Goal: Transaction & Acquisition: Download file/media

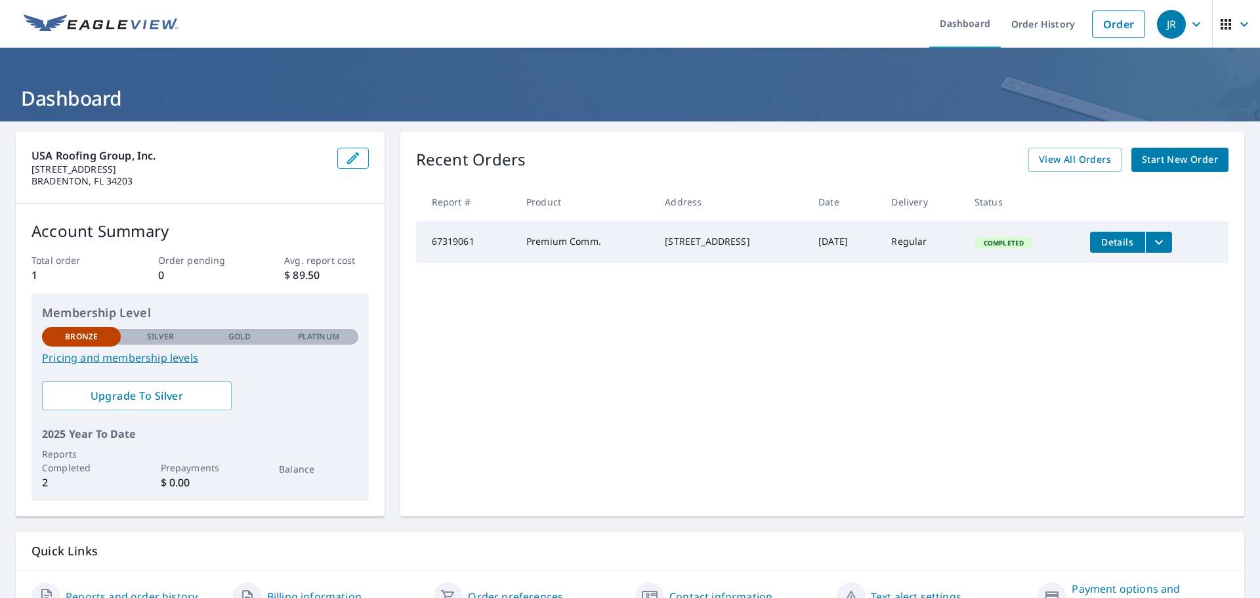
click at [1151, 237] on icon "filesDropdownBtn-67319061" at bounding box center [1159, 242] width 16 height 16
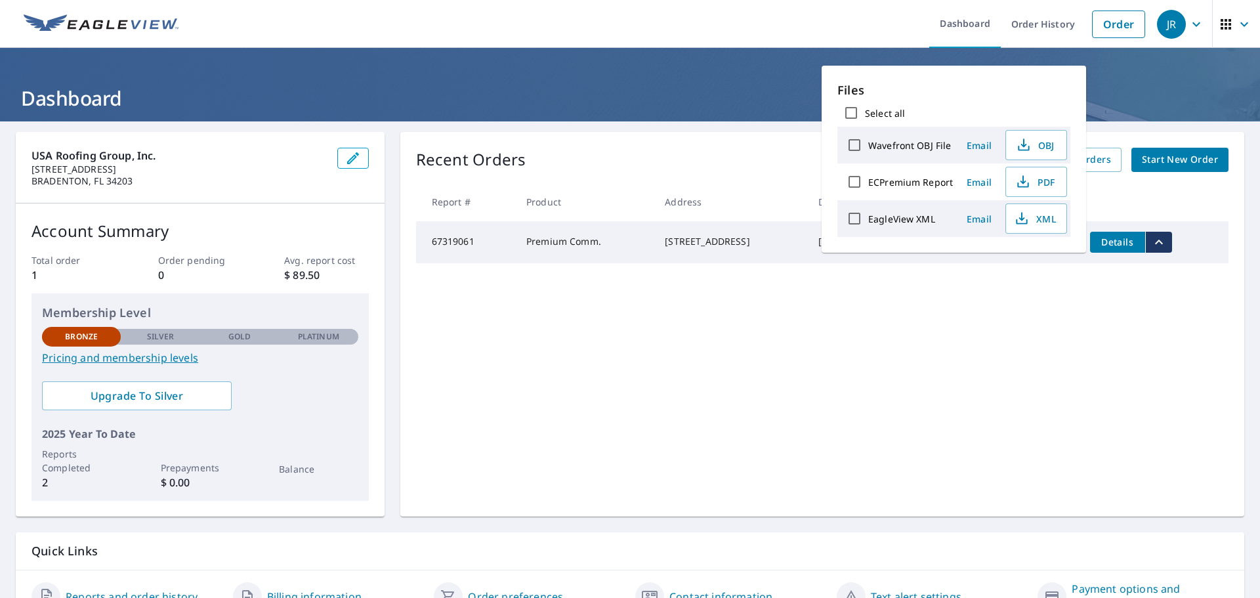
click at [839, 344] on div "Recent Orders View All Orders Start New Order Report # Product Address Date Del…" at bounding box center [822, 324] width 844 height 384
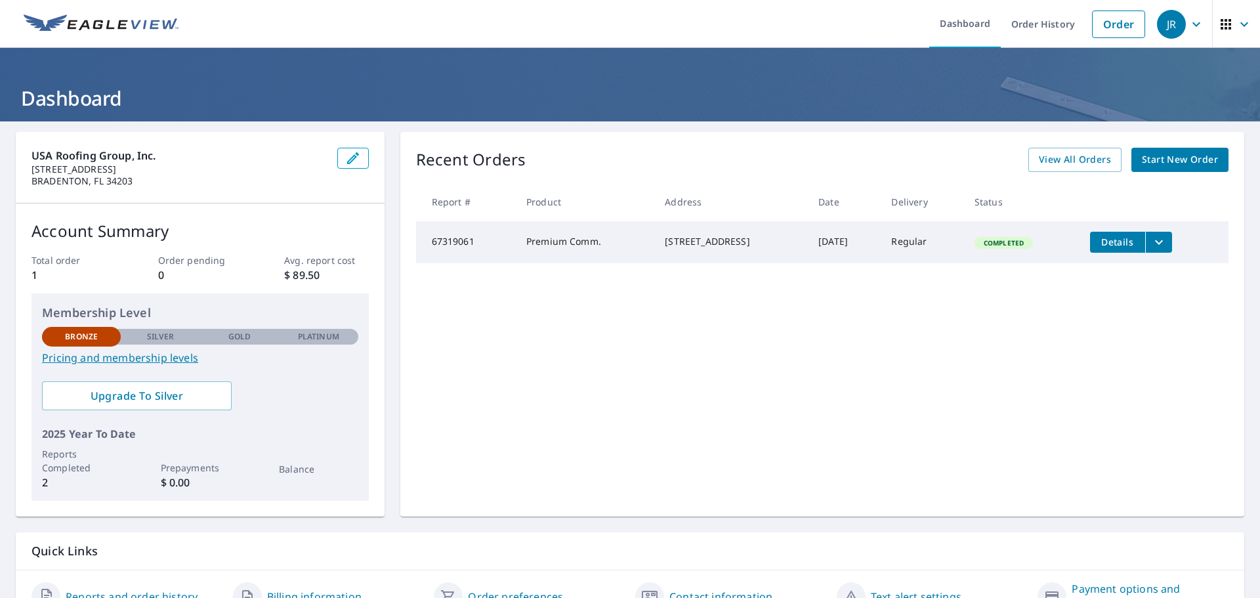
click at [483, 246] on td "67319061" at bounding box center [466, 242] width 100 height 42
click at [560, 251] on td "Premium Comm." at bounding box center [585, 242] width 138 height 42
click at [1115, 244] on span "Details" at bounding box center [1117, 242] width 39 height 12
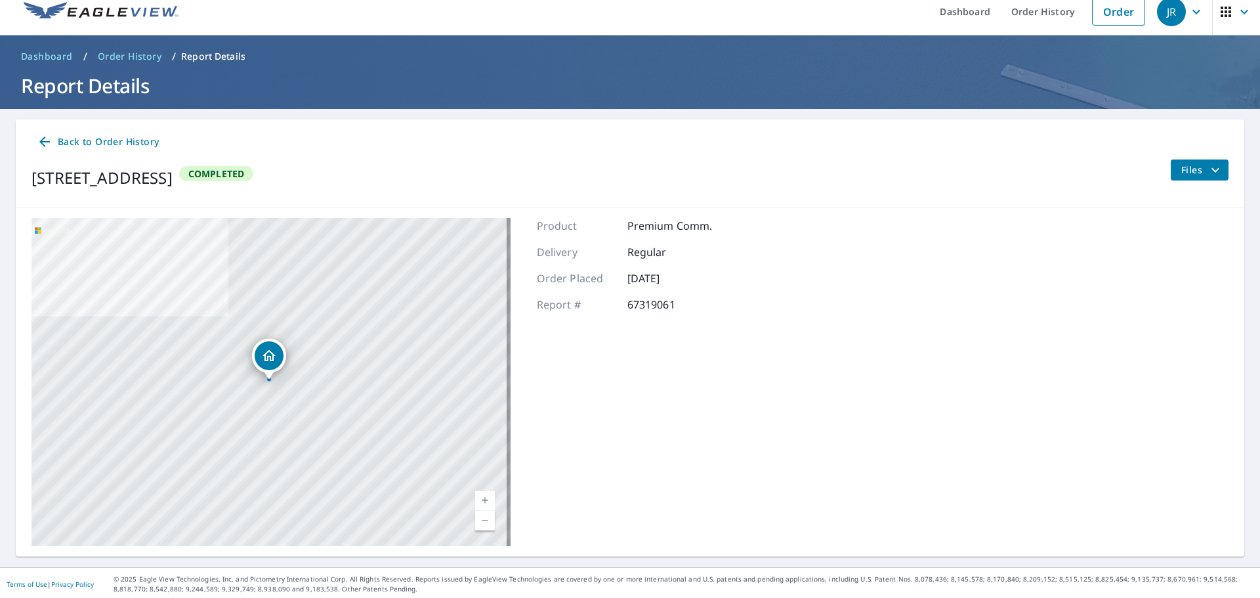
scroll to position [15, 0]
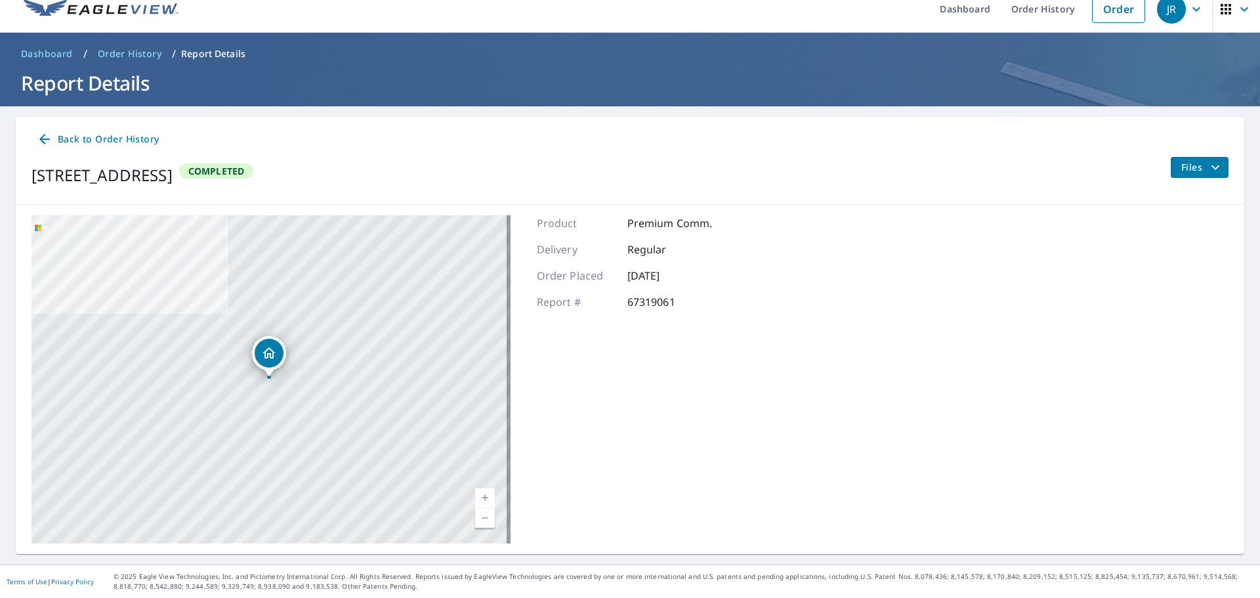
click at [1212, 172] on icon "filesDropdownBtn-67319061" at bounding box center [1215, 167] width 16 height 16
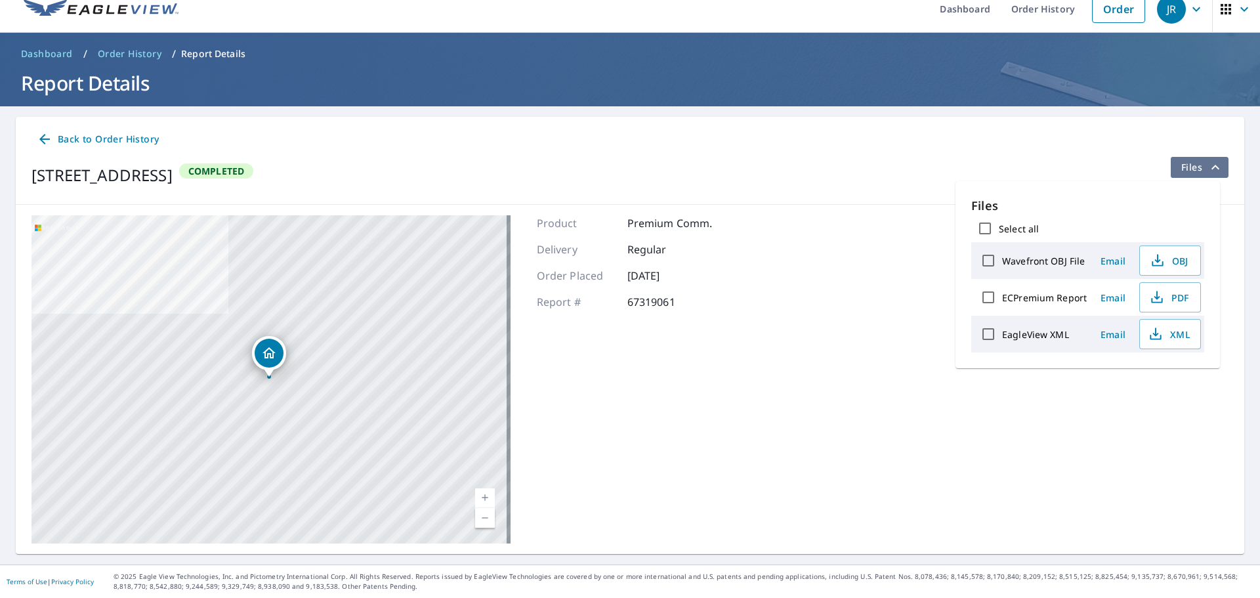
click at [1212, 171] on icon "filesDropdownBtn-67319061" at bounding box center [1215, 167] width 16 height 16
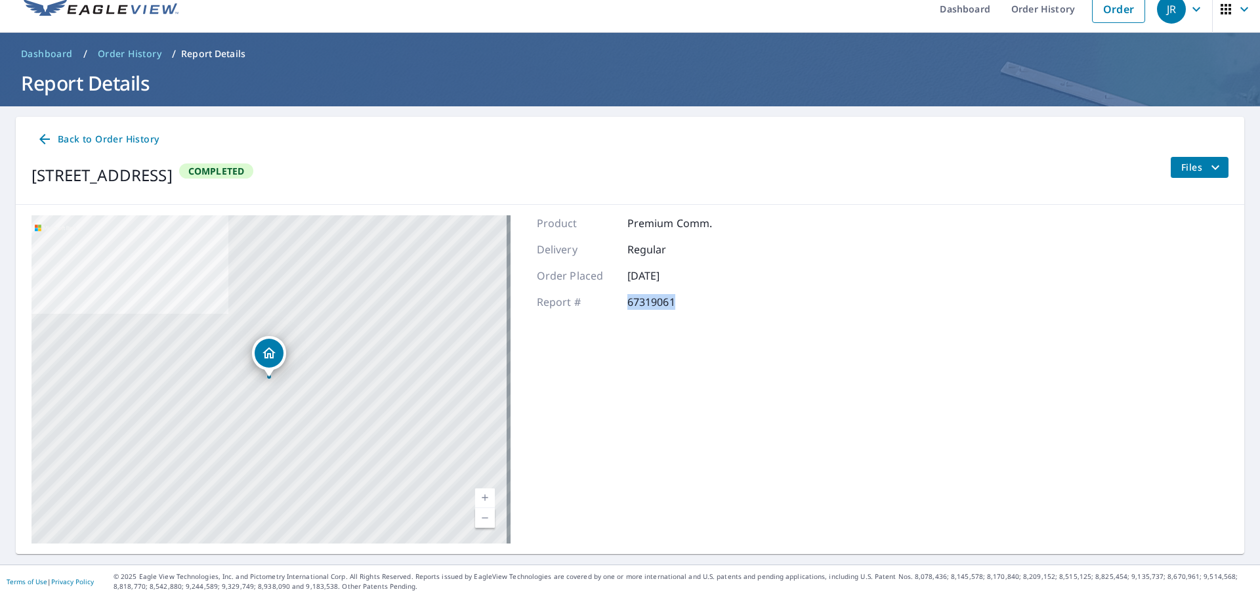
drag, startPoint x: 678, startPoint y: 306, endPoint x: 627, endPoint y: 307, distance: 51.2
click at [627, 307] on p "67319061" at bounding box center [666, 302] width 79 height 16
copy p "67319061"
click at [682, 177] on div "[STREET_ADDRESS] Completed Files" at bounding box center [629, 175] width 1197 height 37
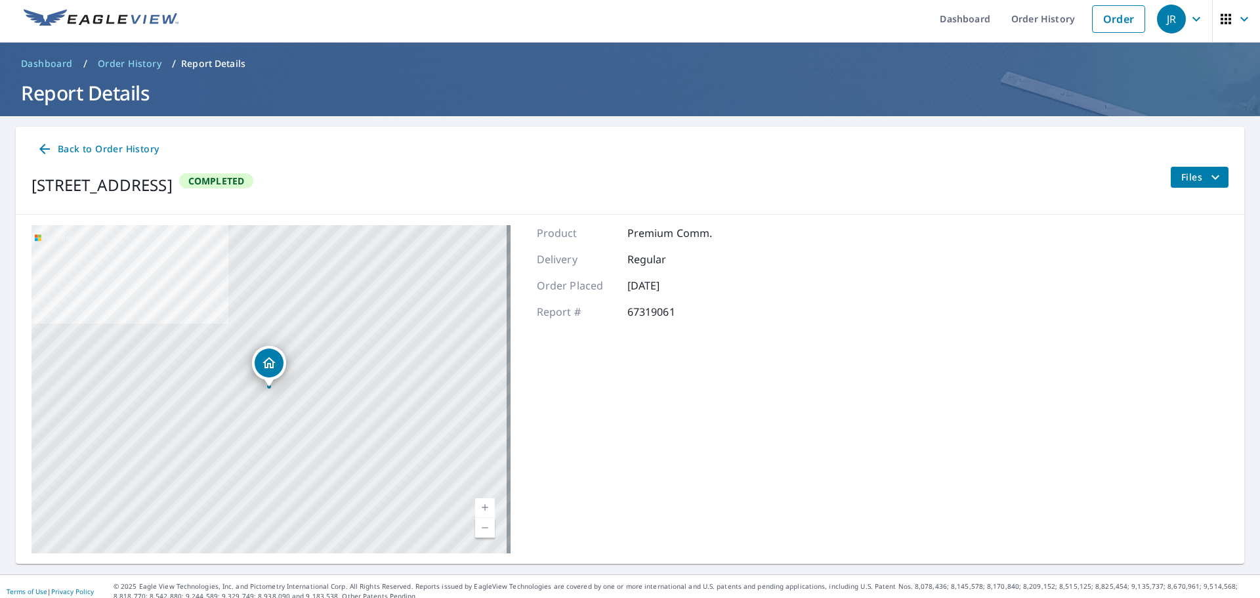
scroll to position [0, 0]
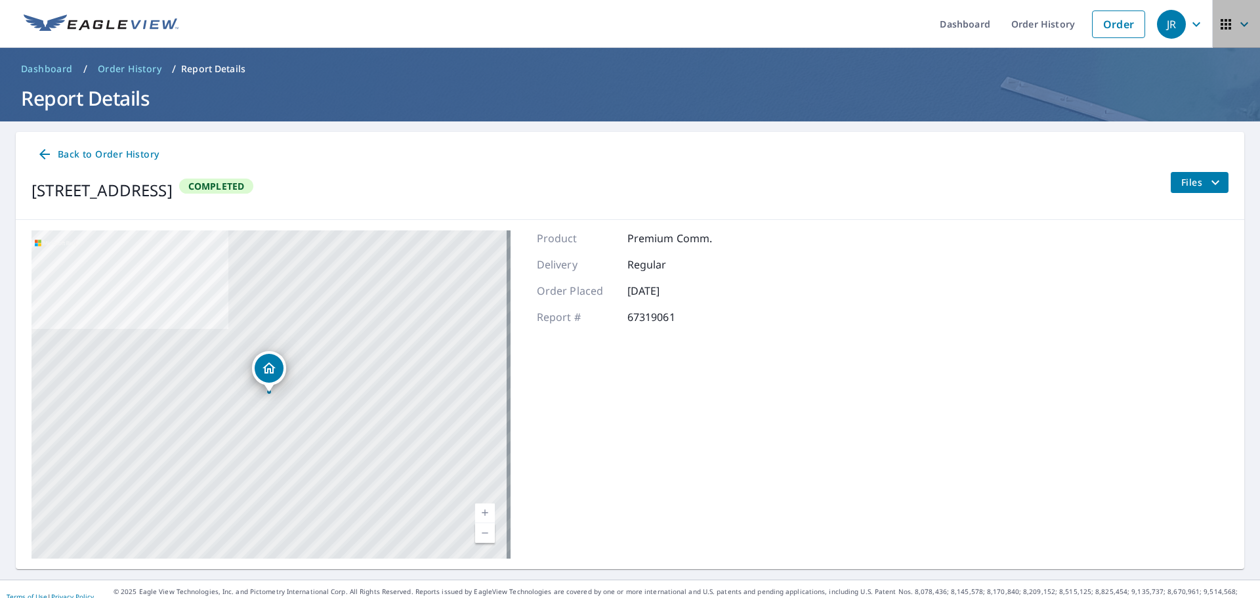
click at [1236, 24] on icon "button" at bounding box center [1244, 24] width 16 height 16
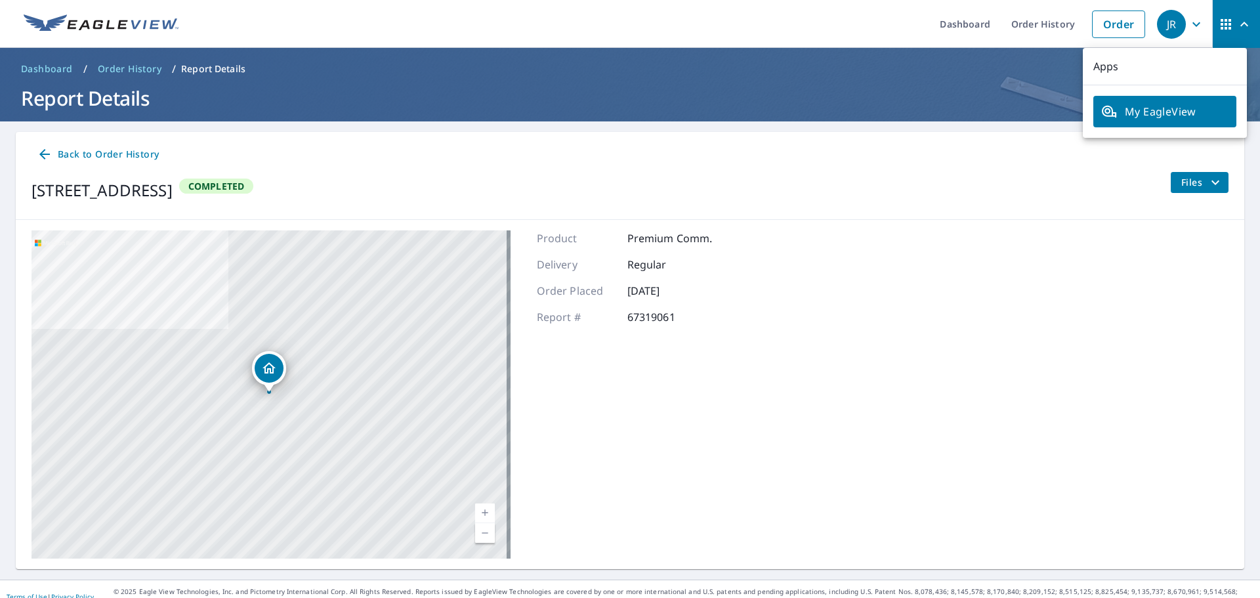
click at [1176, 22] on span "JR" at bounding box center [1182, 24] width 50 height 31
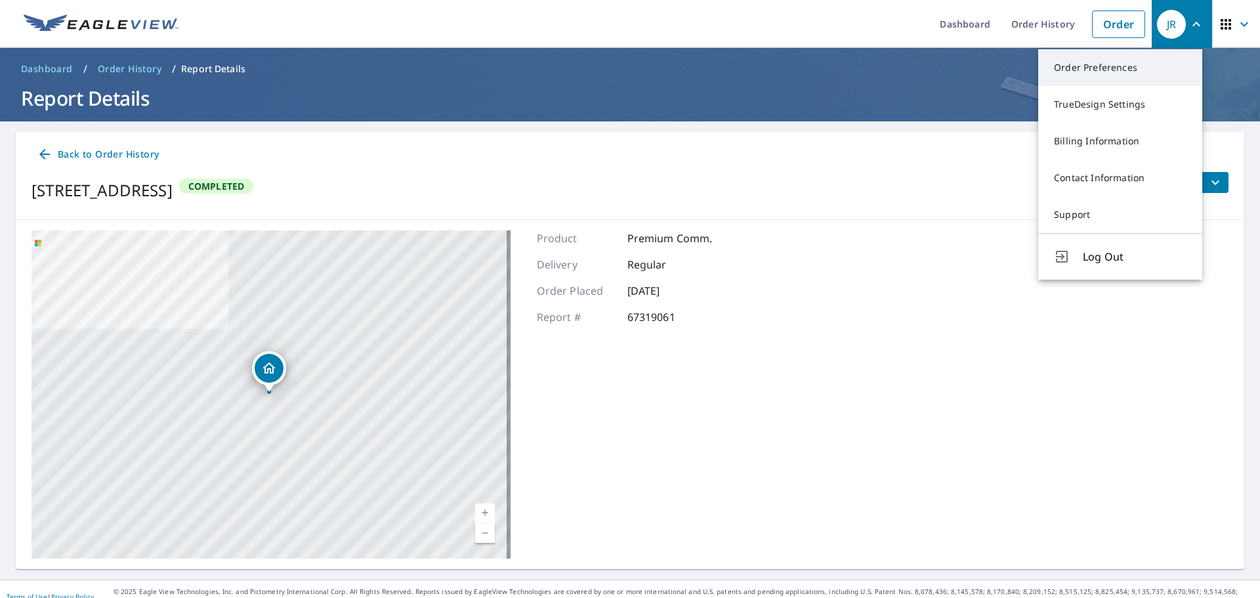
click at [1102, 60] on link "Order Preferences" at bounding box center [1120, 67] width 164 height 37
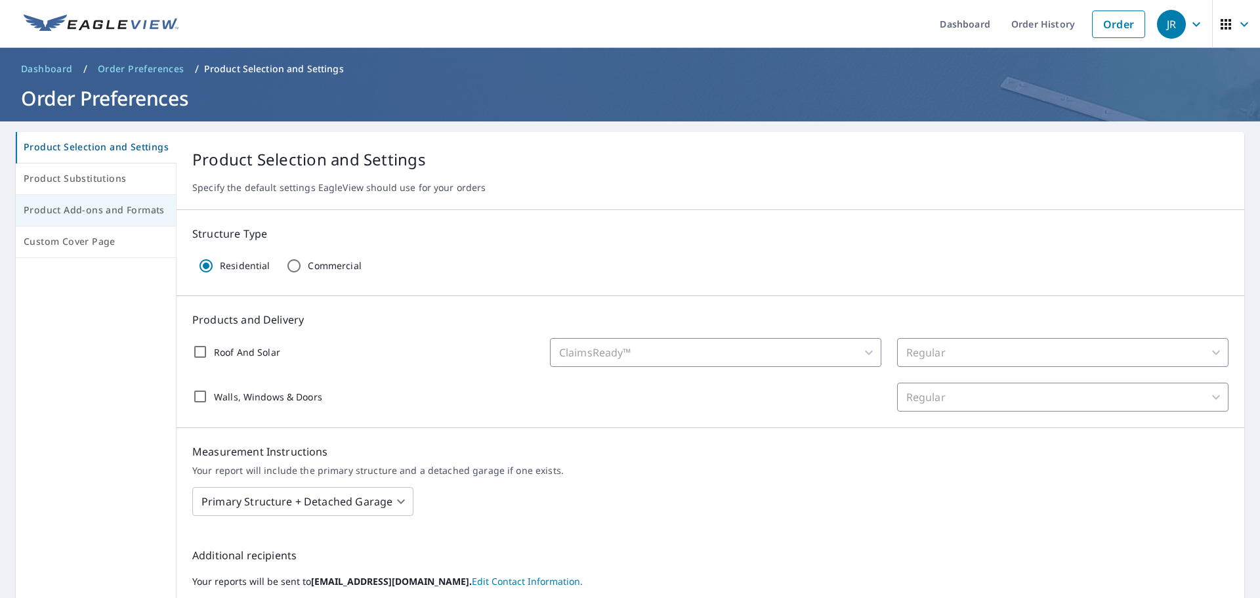
click at [77, 211] on span "Product Add-ons and Formats" at bounding box center [96, 210] width 144 height 16
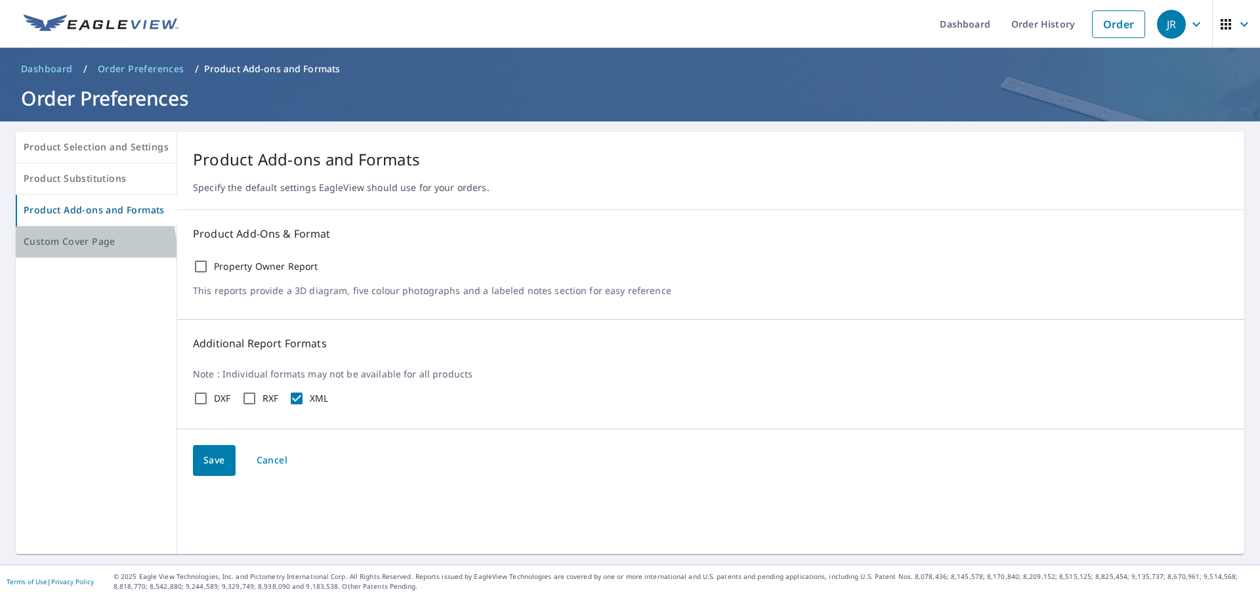
click at [68, 253] on button "Custom Cover Page" at bounding box center [96, 241] width 161 height 31
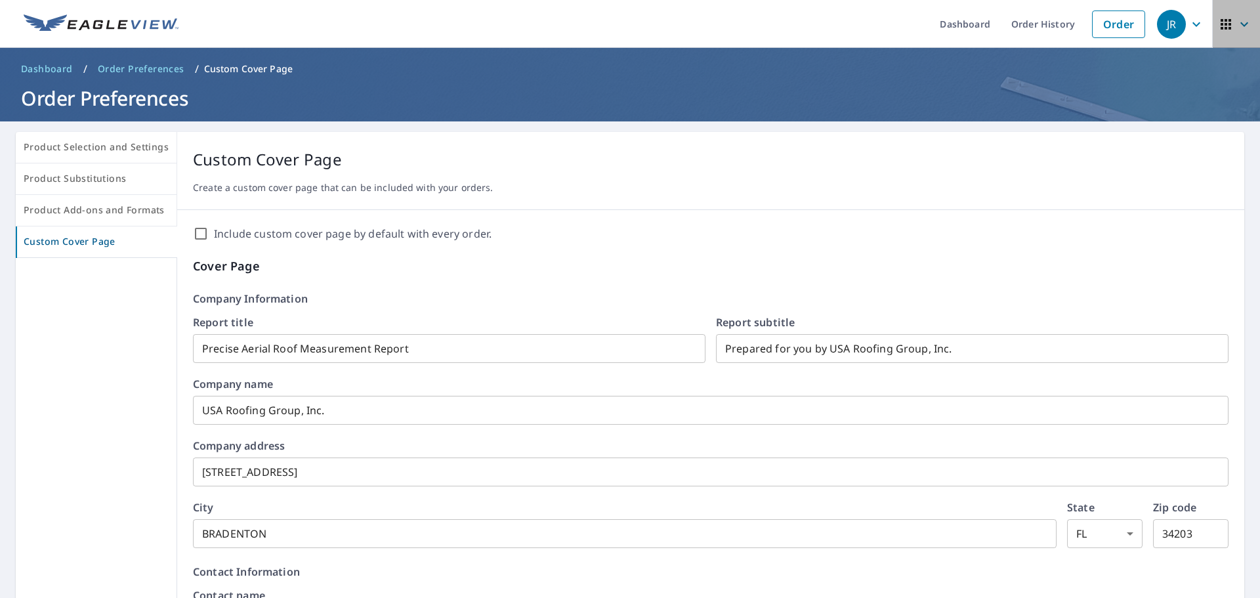
click at [1224, 20] on span "button" at bounding box center [1236, 24] width 37 height 31
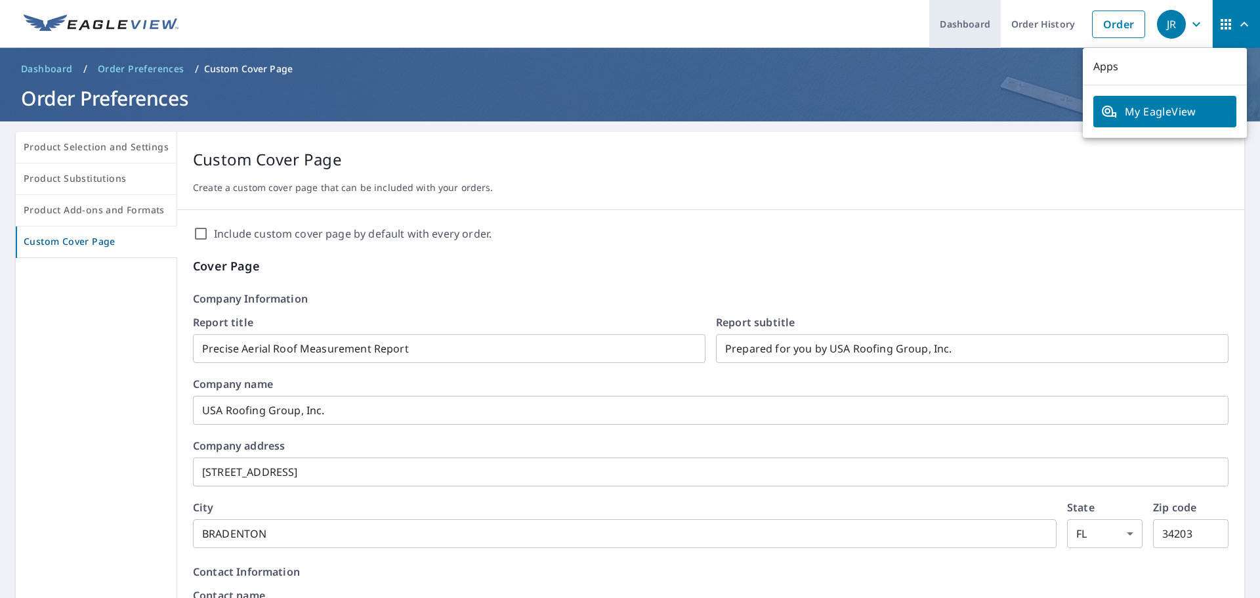
click at [962, 18] on link "Dashboard" at bounding box center [965, 24] width 72 height 48
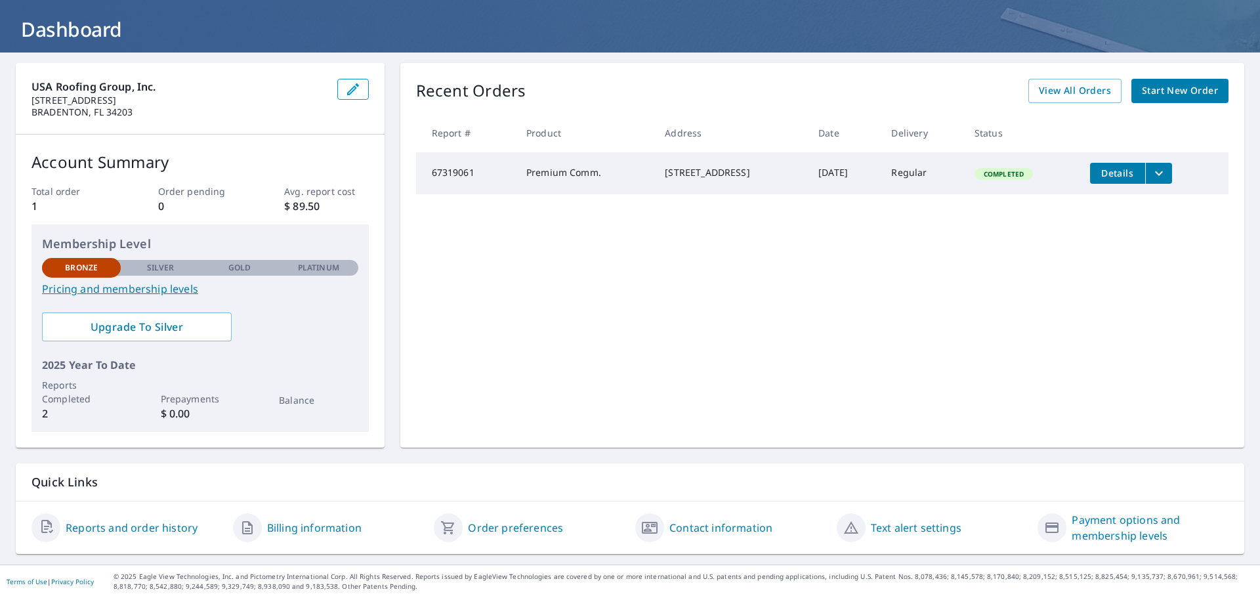
scroll to position [69, 0]
click at [139, 289] on link "Pricing and membership levels" at bounding box center [200, 289] width 316 height 16
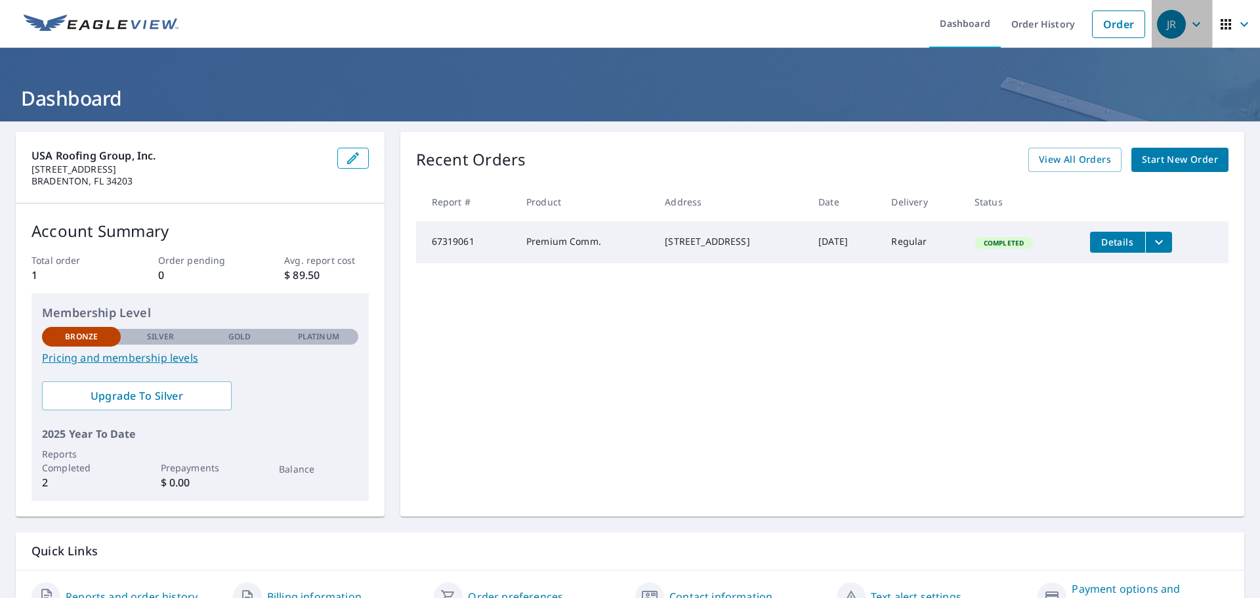
click at [1190, 20] on icon "button" at bounding box center [1196, 24] width 16 height 16
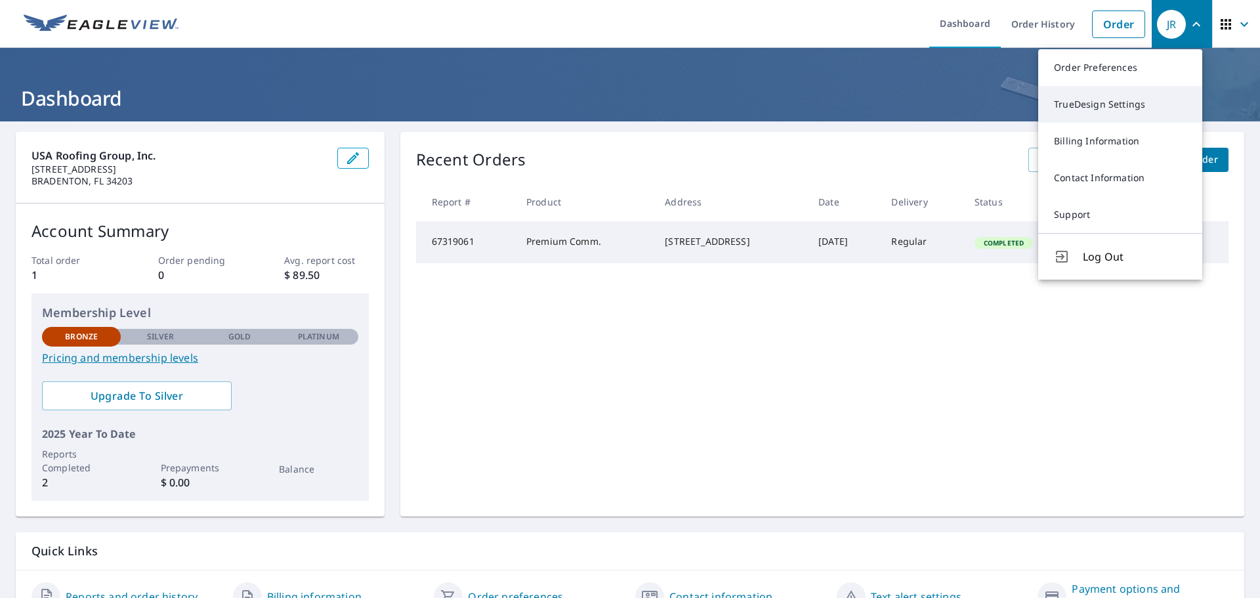
click at [1099, 104] on link "TrueDesign Settings" at bounding box center [1120, 104] width 164 height 37
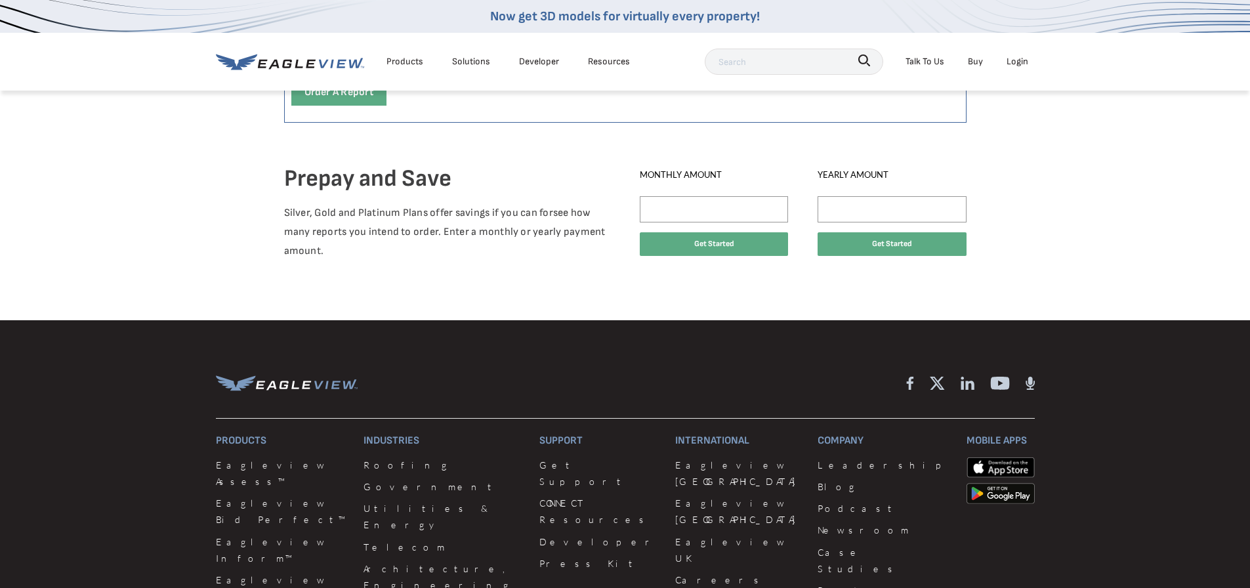
scroll to position [1050, 0]
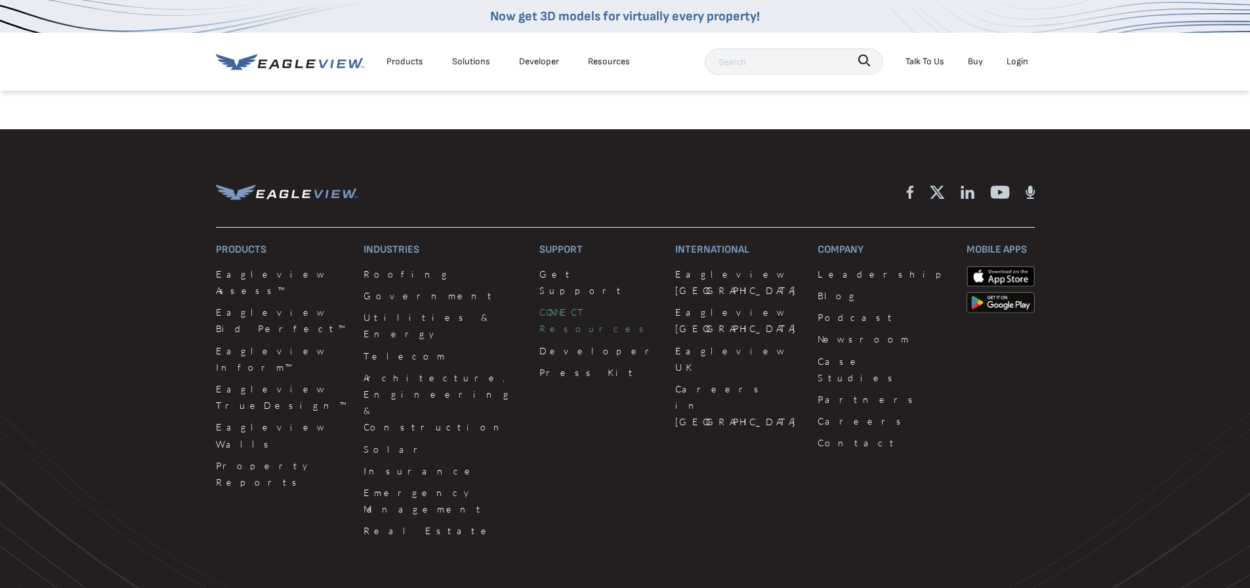
click at [539, 304] on link "CONNECT Resources" at bounding box center [599, 320] width 120 height 33
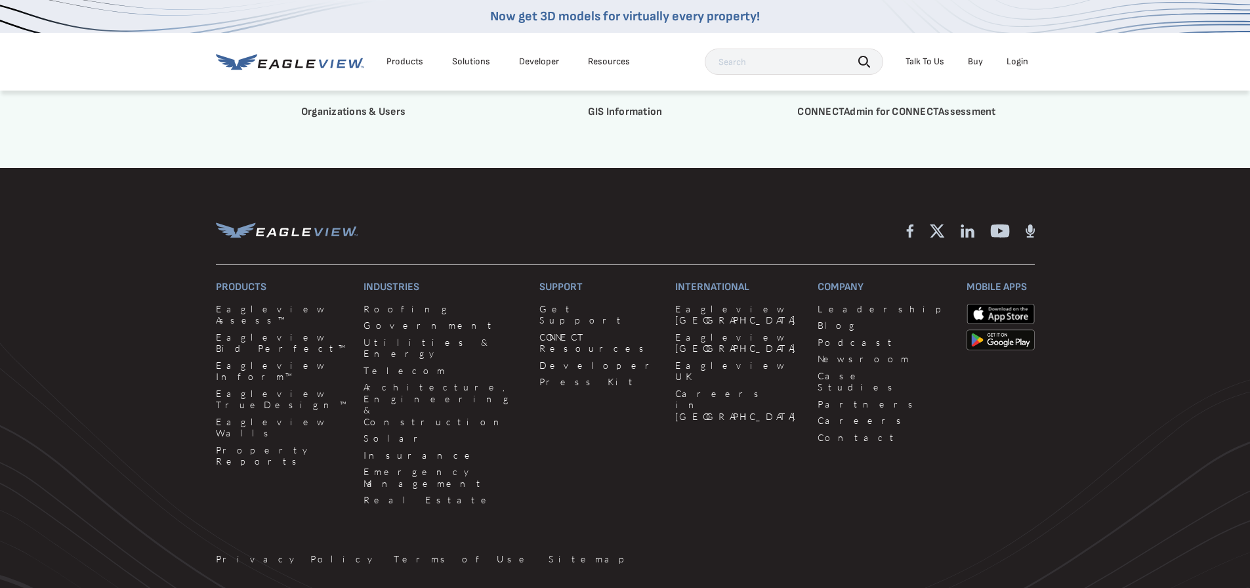
scroll to position [3955, 0]
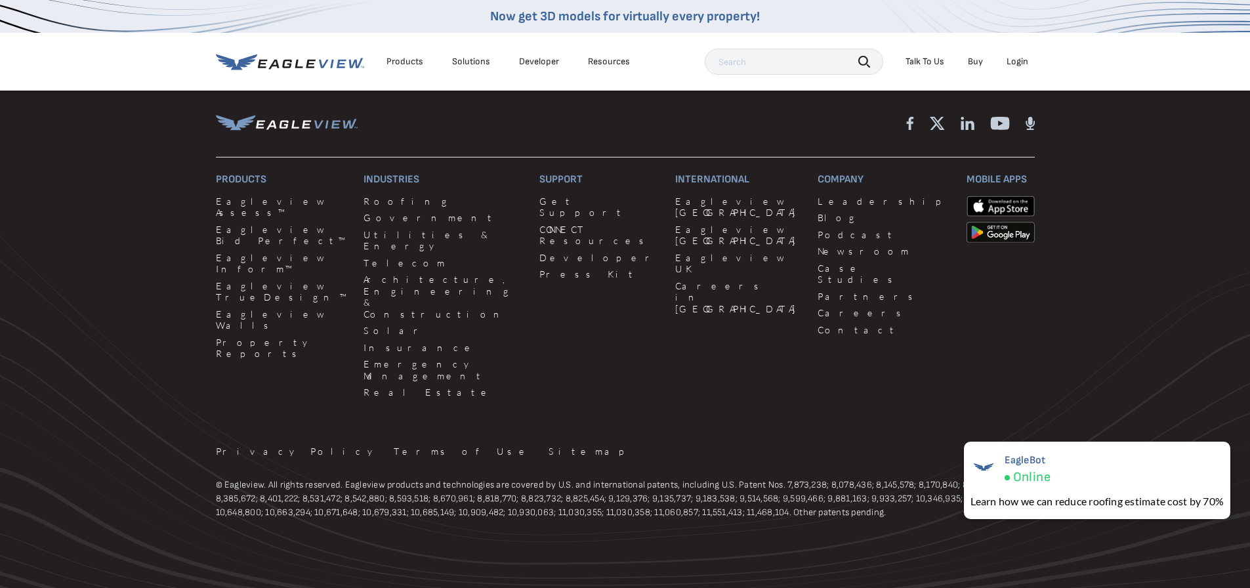
click at [539, 252] on link "Developer" at bounding box center [599, 258] width 120 height 12
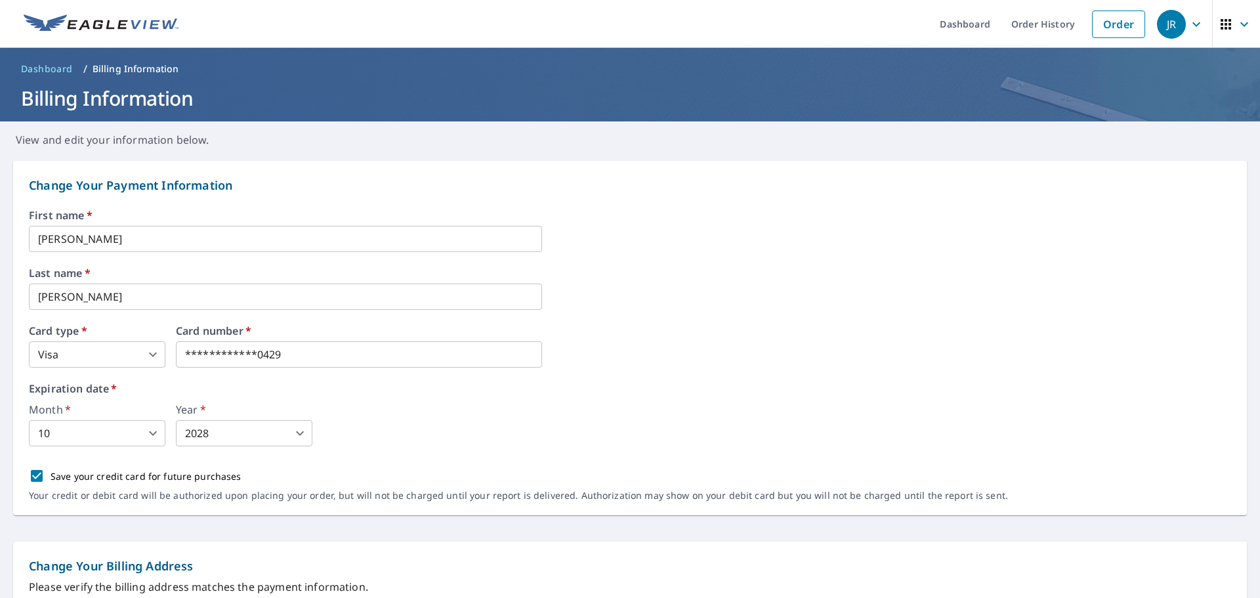
click at [1236, 19] on icon "button" at bounding box center [1244, 24] width 16 height 16
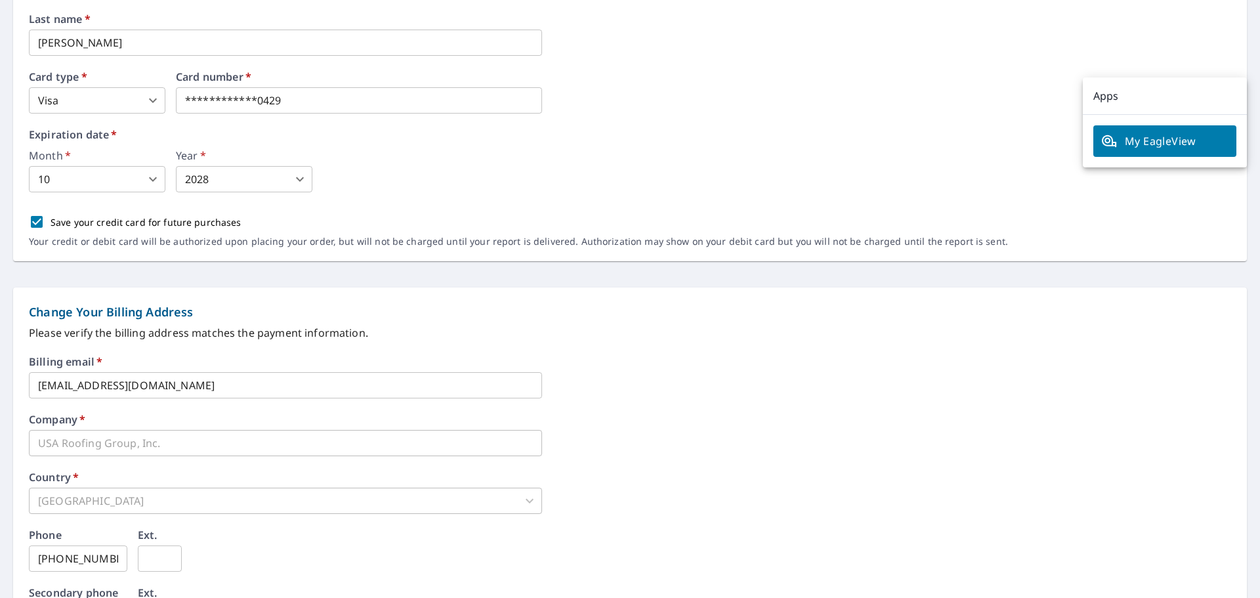
scroll to position [328, 0]
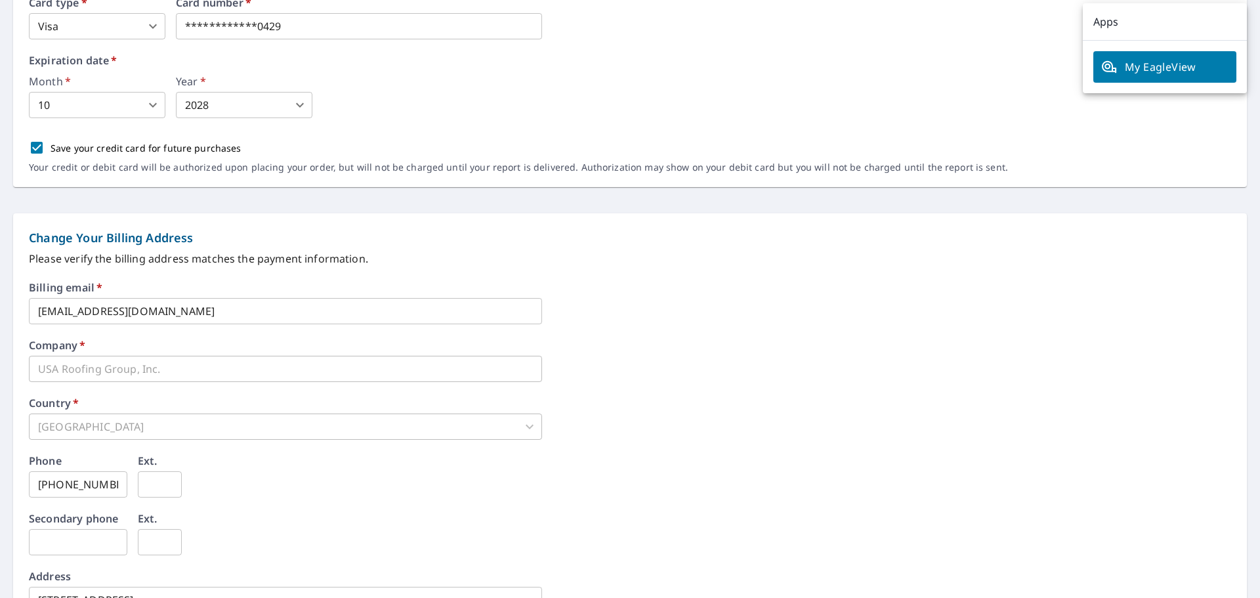
click at [1155, 64] on span "My EagleView" at bounding box center [1164, 67] width 127 height 16
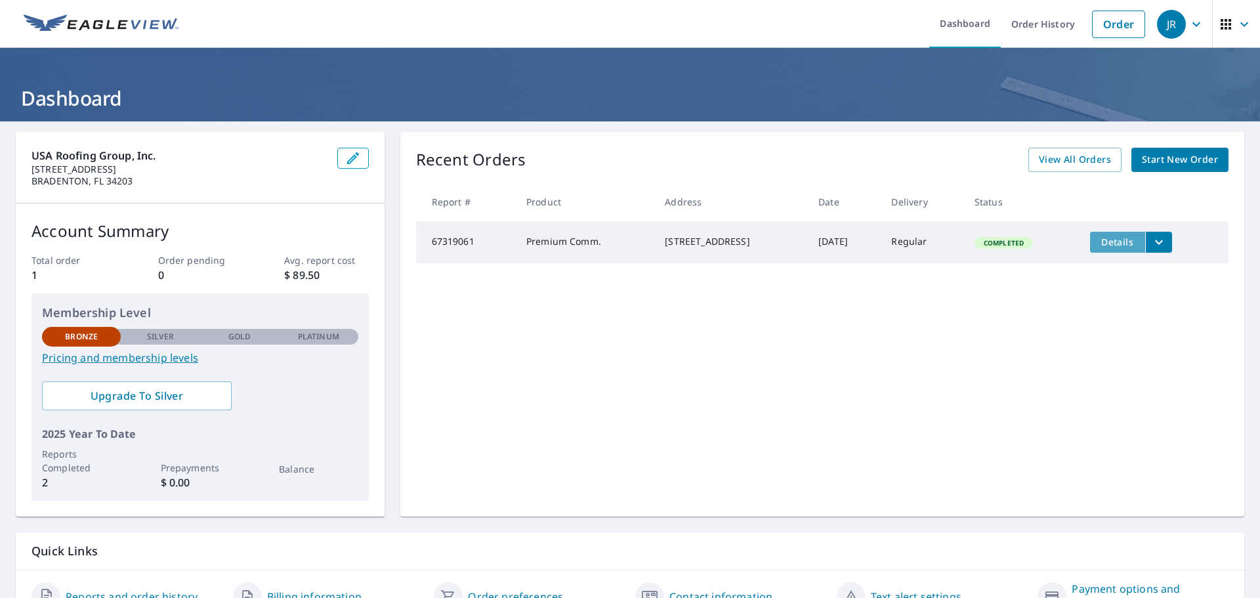
click at [1102, 242] on span "Details" at bounding box center [1117, 242] width 39 height 12
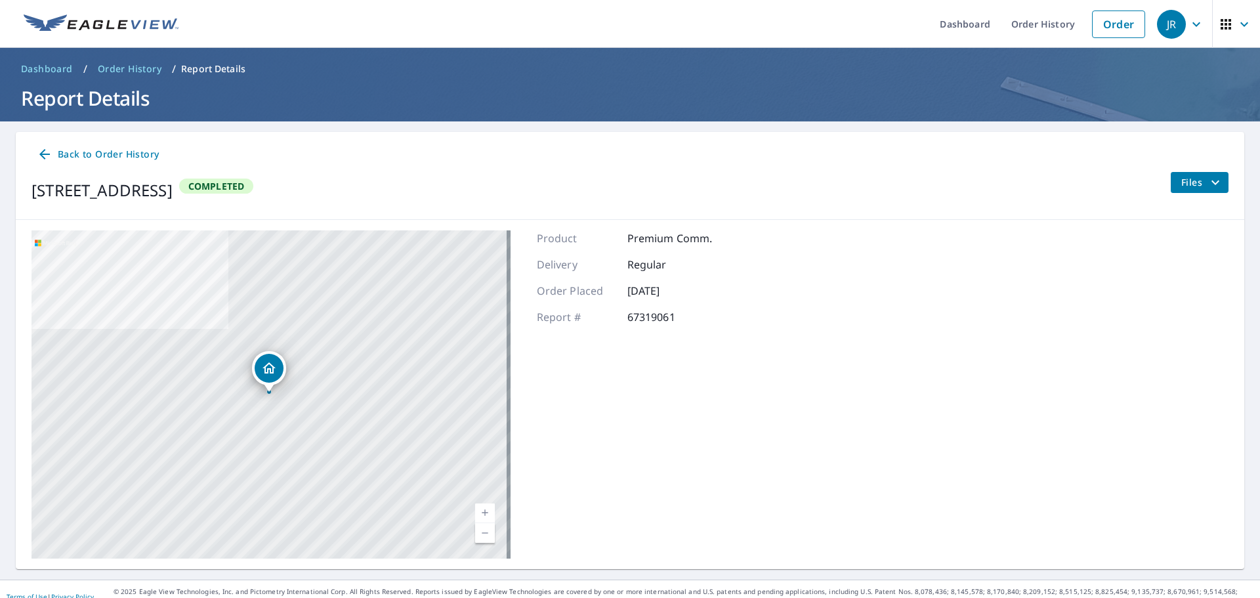
click at [1170, 180] on button "Files" at bounding box center [1199, 182] width 58 height 21
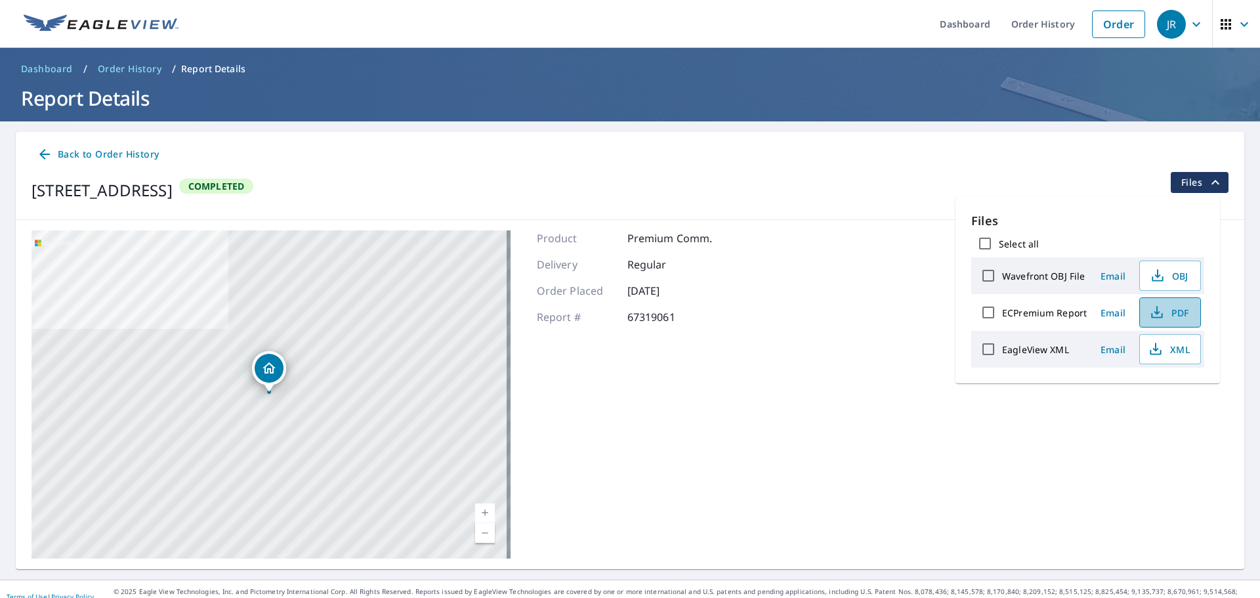
click at [1171, 308] on span "PDF" at bounding box center [1169, 312] width 42 height 16
click at [1224, 22] on span "button" at bounding box center [1236, 24] width 37 height 31
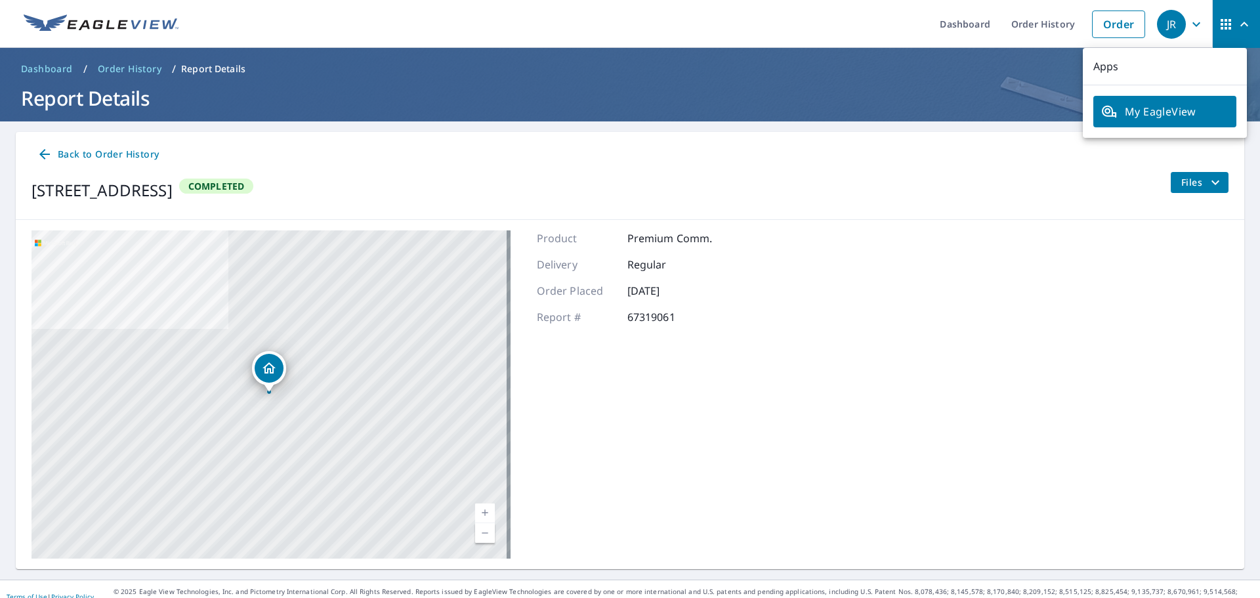
drag, startPoint x: 1006, startPoint y: 182, endPoint x: 1066, endPoint y: 188, distance: 60.1
click at [1007, 182] on div "[STREET_ADDRESS] Completed Files" at bounding box center [629, 190] width 1197 height 37
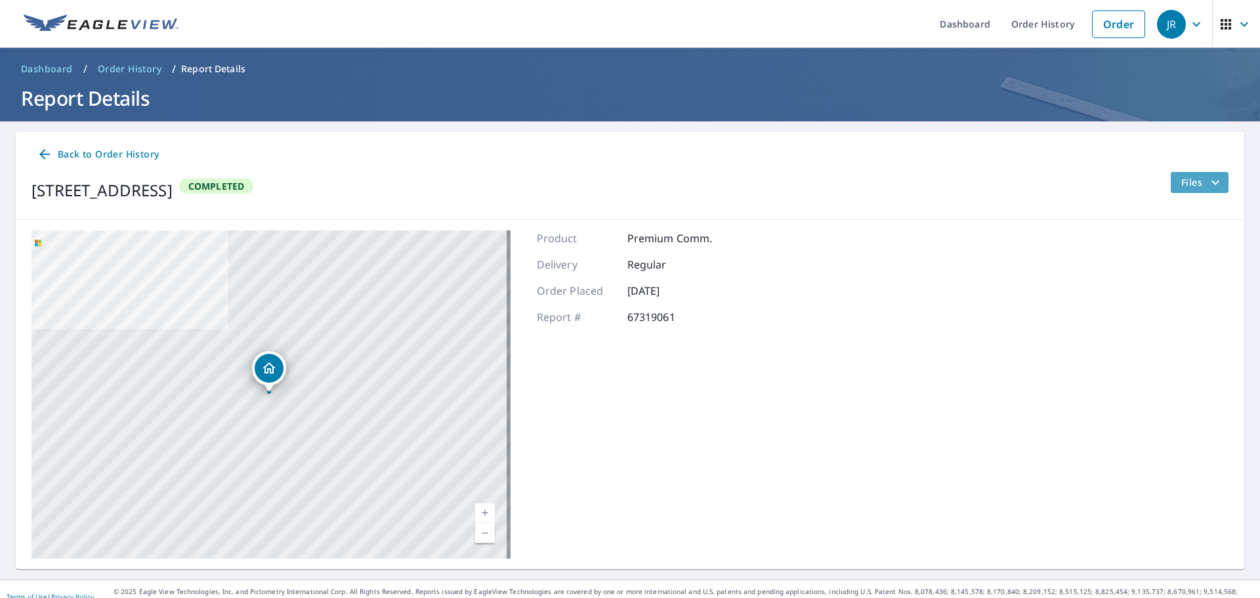
click at [1190, 190] on span "Files" at bounding box center [1202, 183] width 42 height 16
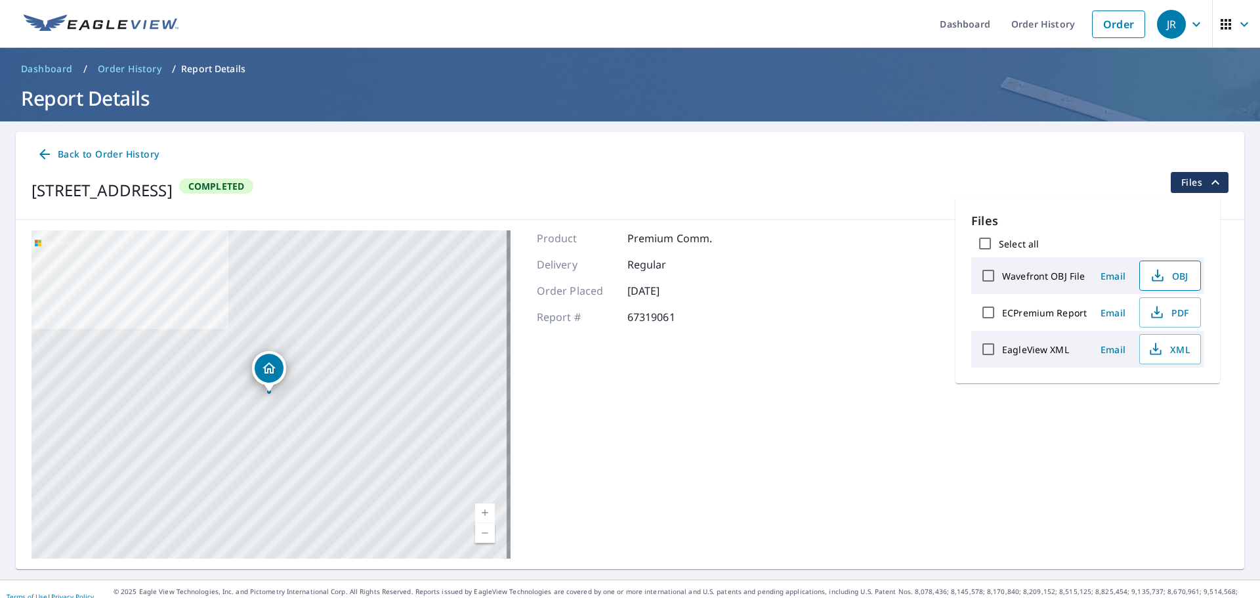
click at [1171, 278] on span "OBJ" at bounding box center [1169, 276] width 42 height 16
click at [1164, 356] on span "XML" at bounding box center [1169, 349] width 42 height 16
